Goal: Task Accomplishment & Management: Use online tool/utility

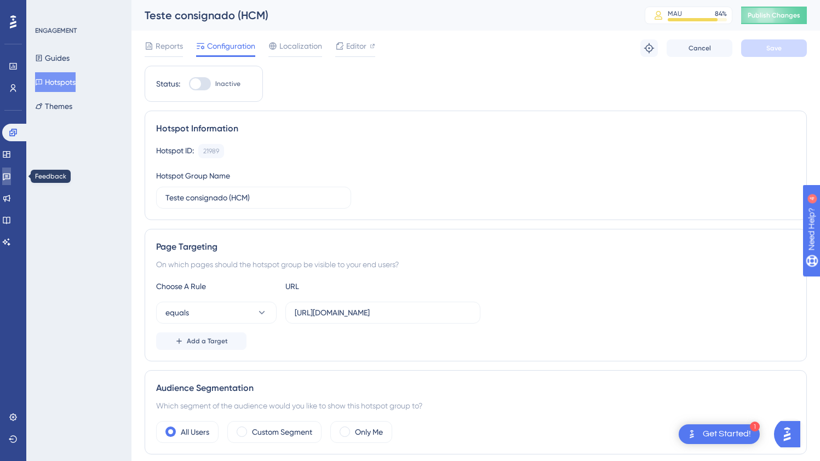
click at [11, 177] on icon at bounding box center [6, 176] width 9 height 9
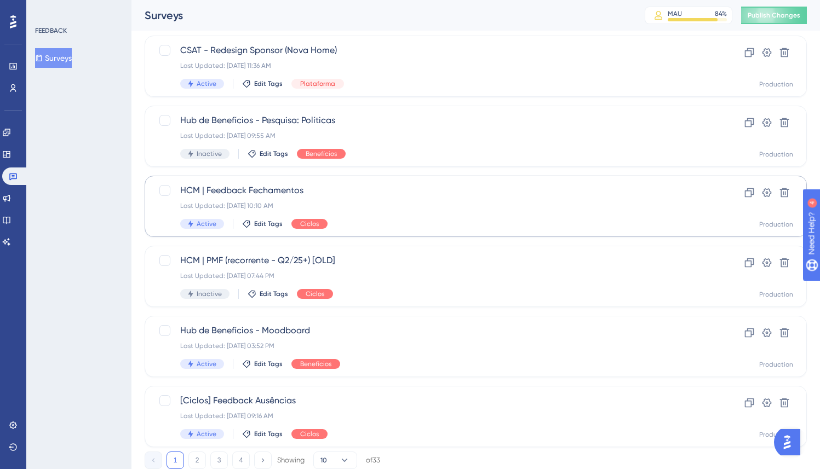
scroll to position [346, 0]
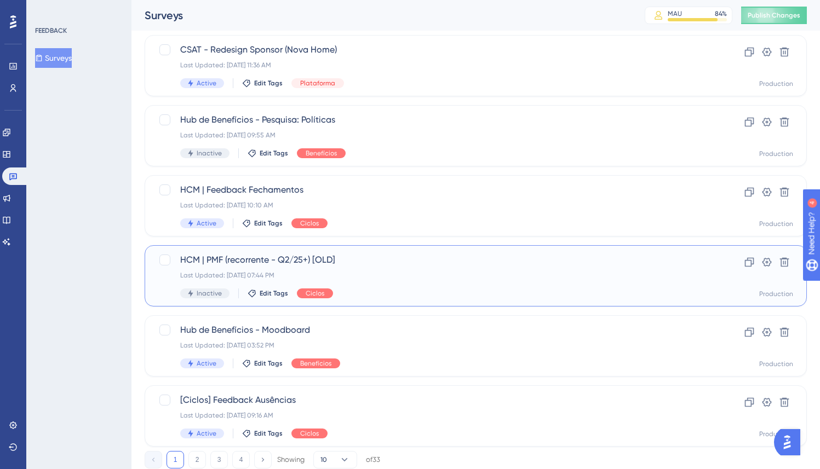
click at [428, 278] on div "Last Updated: [DATE] 07:44 PM" at bounding box center [431, 275] width 503 height 9
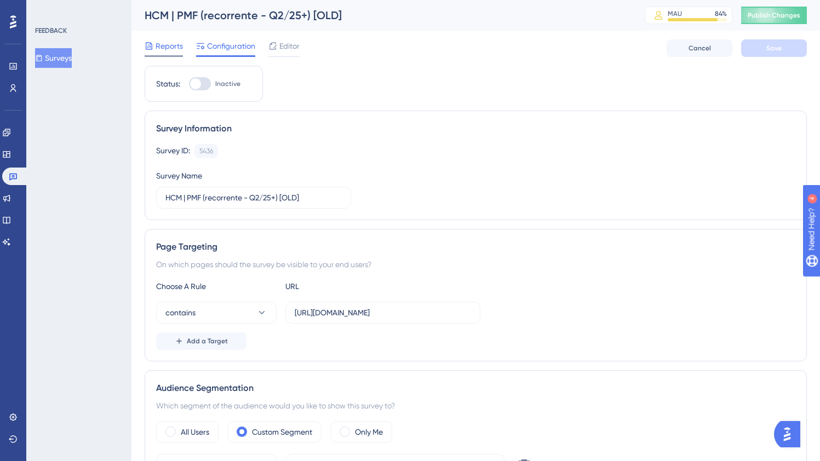
click at [160, 47] on span "Reports" at bounding box center [169, 45] width 27 height 13
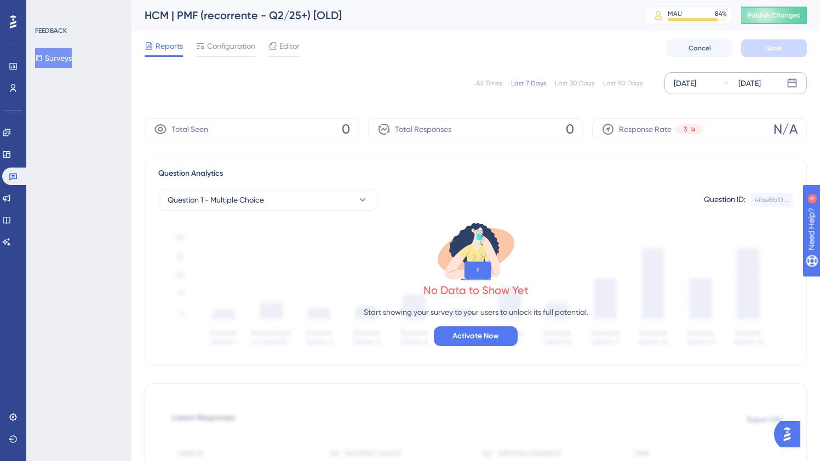
click at [680, 88] on div "[DATE]" at bounding box center [685, 83] width 22 height 13
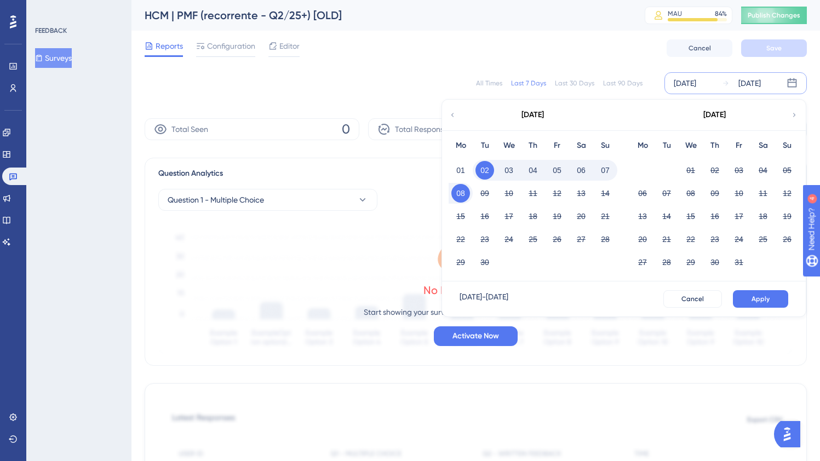
click at [452, 118] on icon at bounding box center [453, 115] width 8 height 10
click at [739, 166] on button "01" at bounding box center [738, 170] width 19 height 19
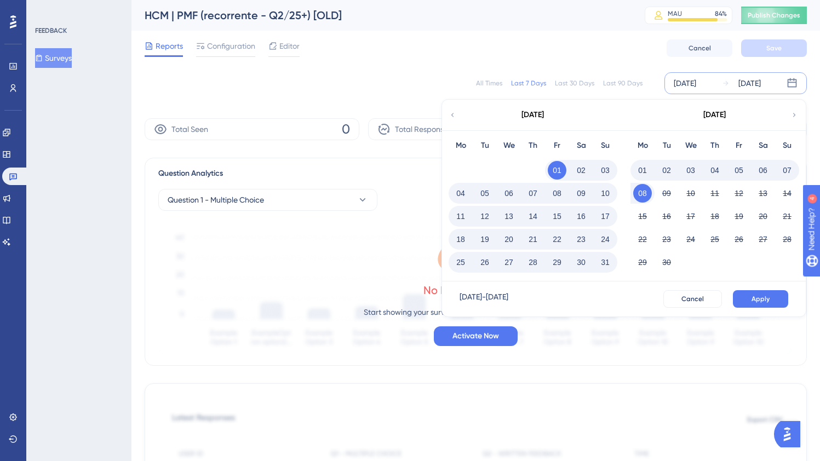
click at [604, 261] on button "31" at bounding box center [605, 262] width 19 height 19
click at [766, 301] on span "Apply" at bounding box center [760, 299] width 18 height 9
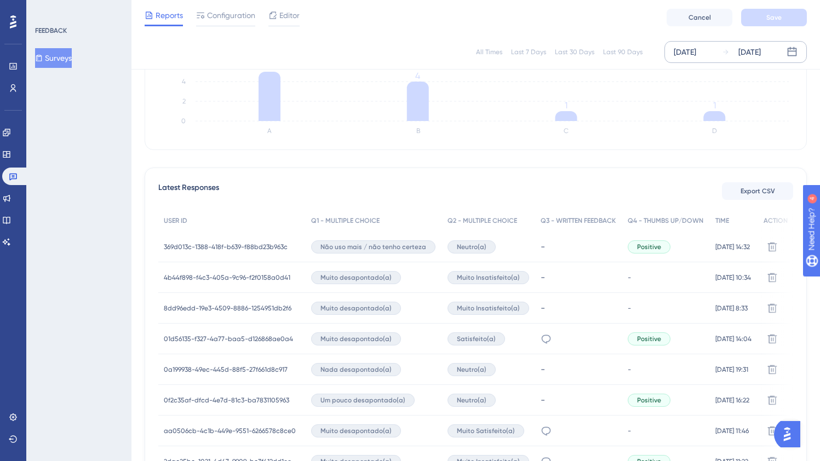
scroll to position [235, 0]
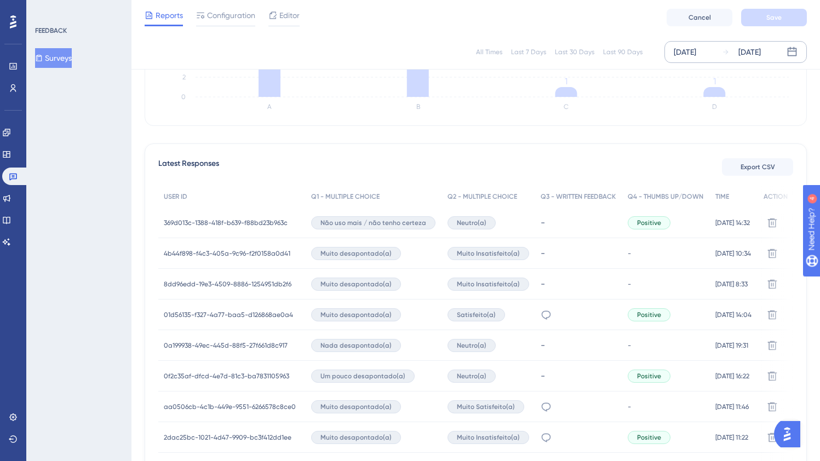
click at [219, 222] on span "369d013c-1388-418f-b639-f88bd23b963c" at bounding box center [226, 223] width 124 height 9
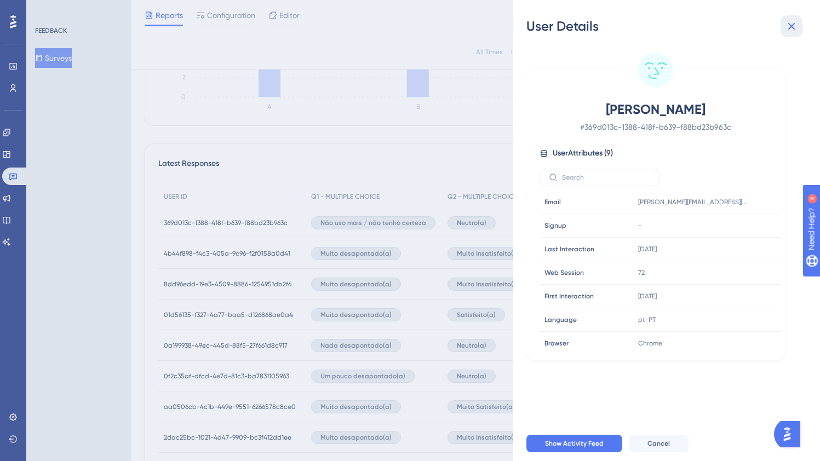
click at [790, 33] on button at bounding box center [791, 26] width 22 height 22
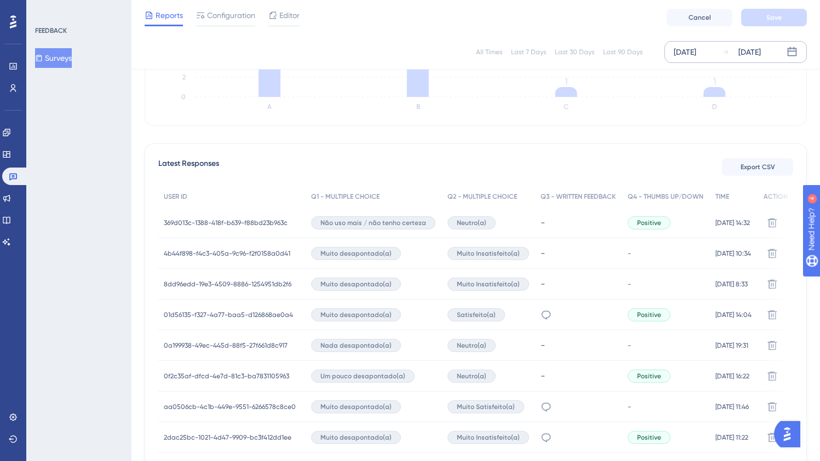
click at [667, 136] on div "All Times Last 7 Days Last 30 Days Last 90 Days [DATE] [DATE] Total Seen 447 To…" at bounding box center [476, 216] width 662 height 711
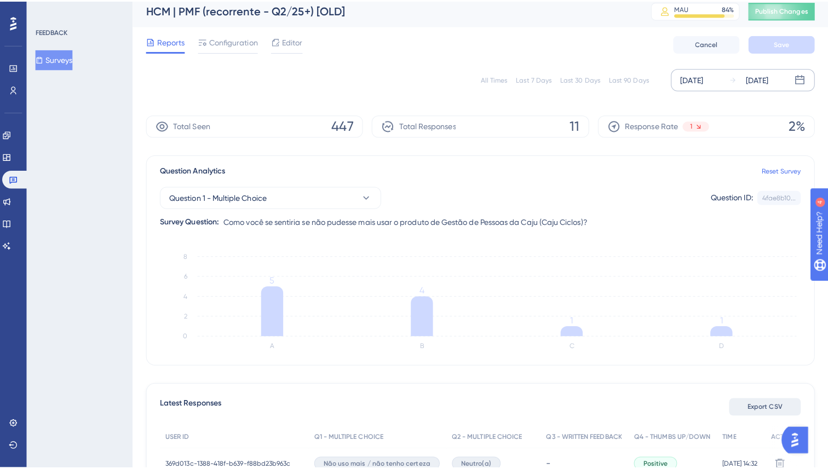
scroll to position [8, 0]
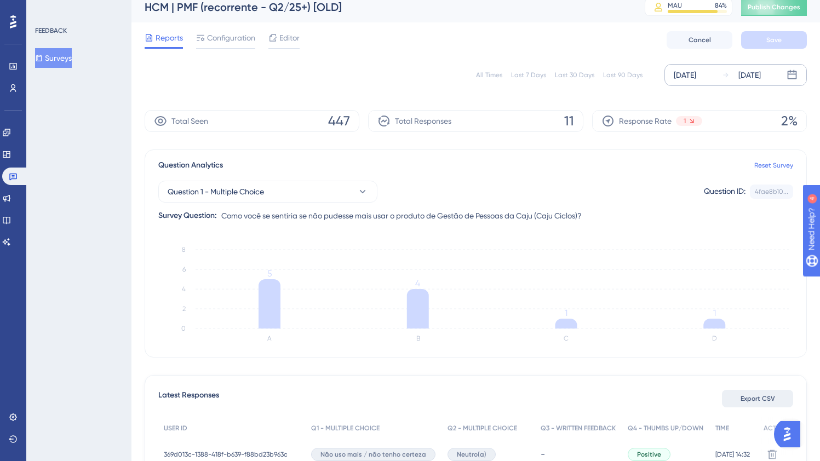
click at [774, 404] on button "Export CSV" at bounding box center [757, 399] width 71 height 18
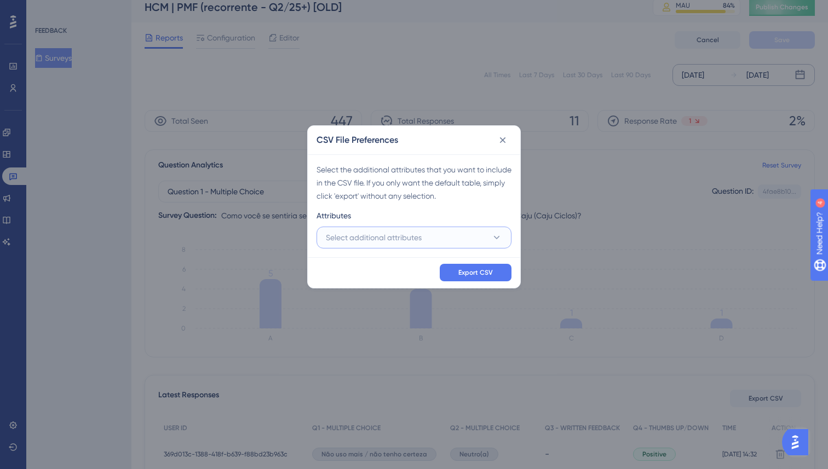
click at [406, 237] on span "Select additional attributes" at bounding box center [374, 237] width 96 height 13
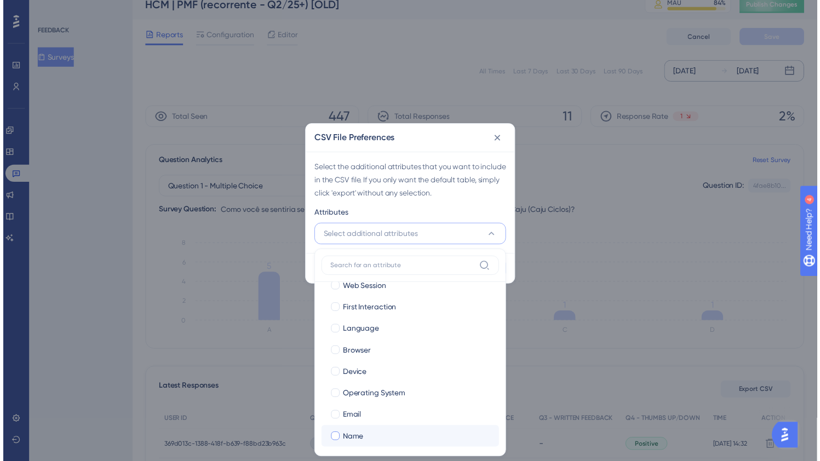
scroll to position [40, 0]
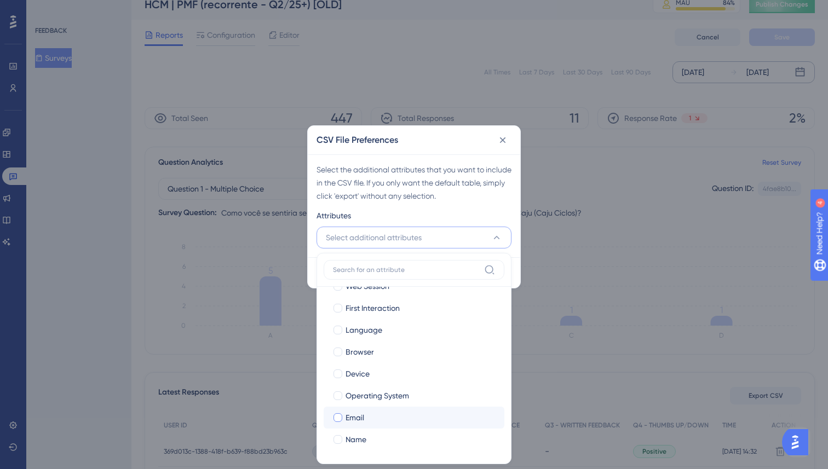
click at [353, 421] on span "Email" at bounding box center [355, 417] width 19 height 13
checkbox input "true"
drag, startPoint x: 352, startPoint y: 440, endPoint x: 381, endPoint y: 401, distance: 49.0
click at [352, 440] on span "Name" at bounding box center [356, 439] width 21 height 13
checkbox input "true"
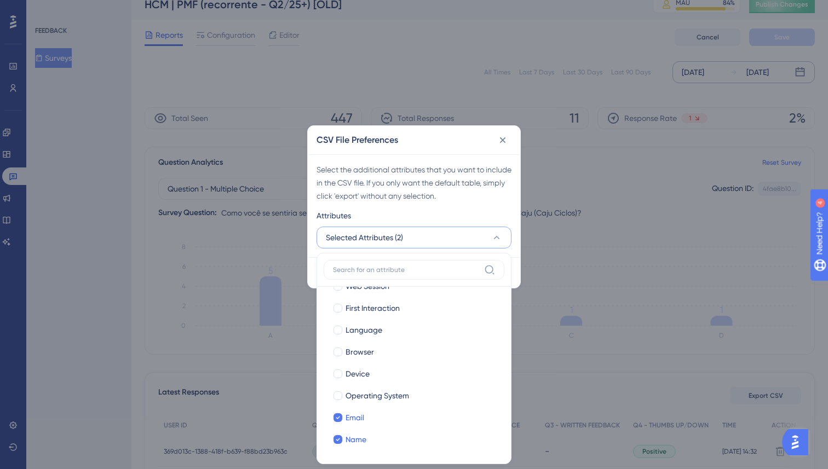
click at [446, 191] on div "Select the additional attributes that you want to include in the CSV file. If y…" at bounding box center [414, 182] width 195 height 39
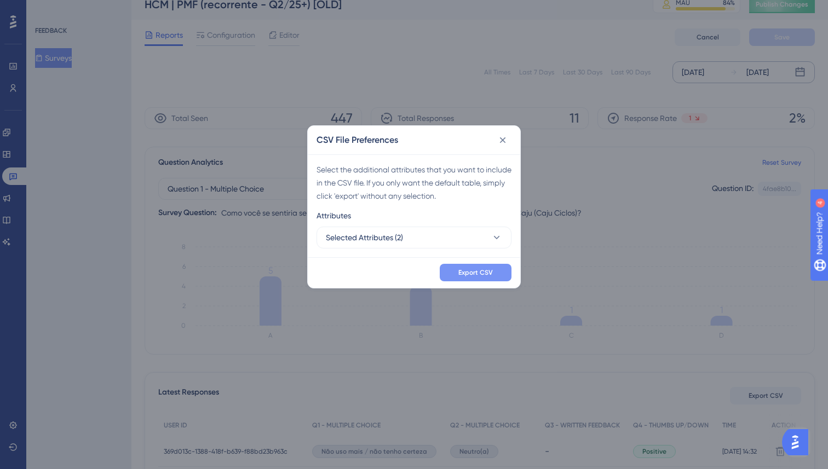
click at [481, 272] on span "Export CSV" at bounding box center [475, 272] width 35 height 9
